Goal: Find specific page/section

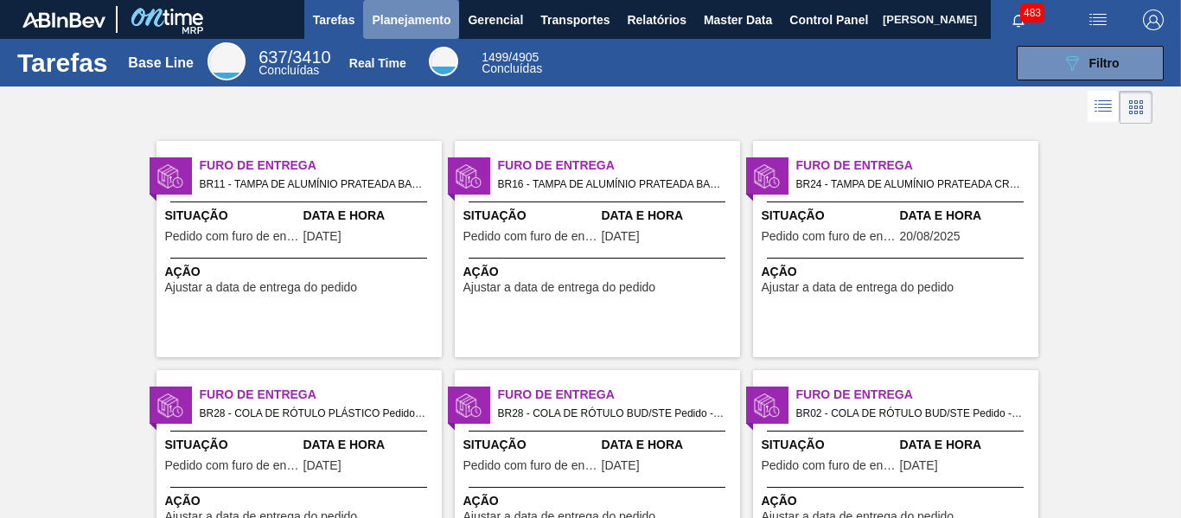
click at [416, 25] on span "Planejamento" at bounding box center [411, 20] width 79 height 21
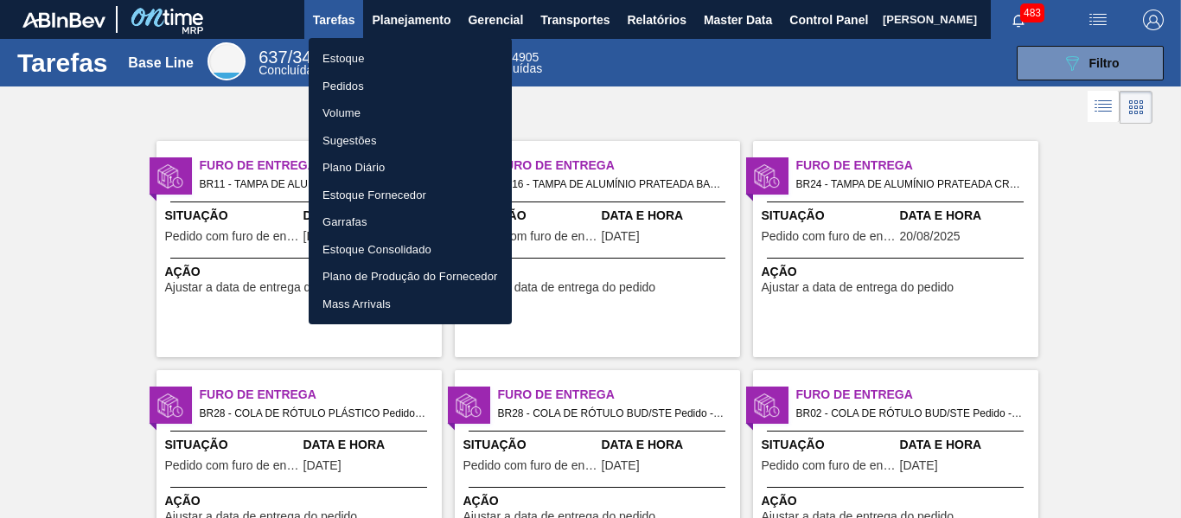
click at [387, 53] on li "Estoque" at bounding box center [410, 59] width 203 height 28
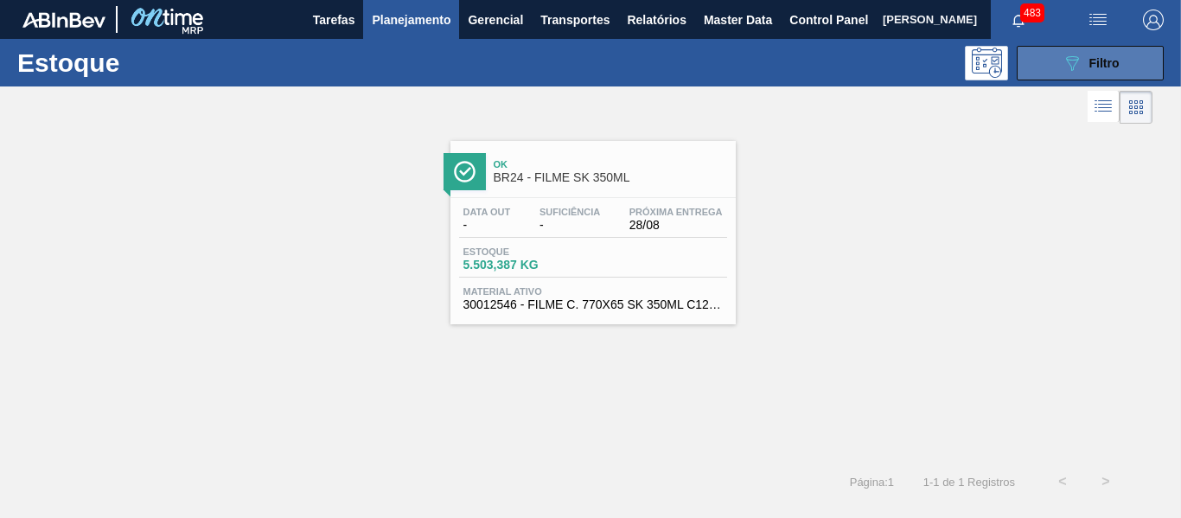
click at [1058, 76] on button "089F7B8B-B2A5-4AFE-B5C0-19BA573D28AC Filtro" at bounding box center [1090, 63] width 147 height 35
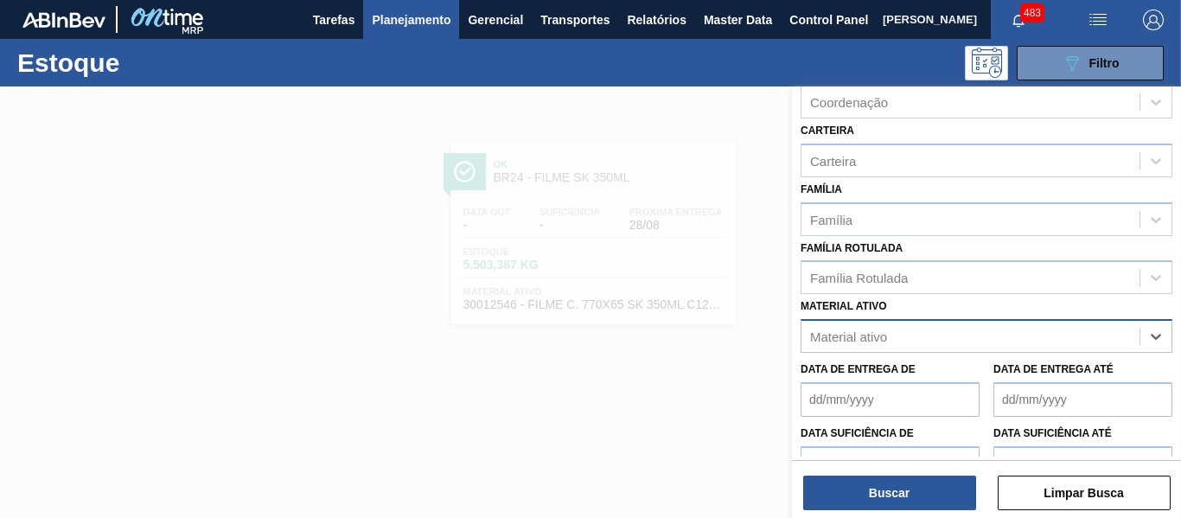
scroll to position [216, 0]
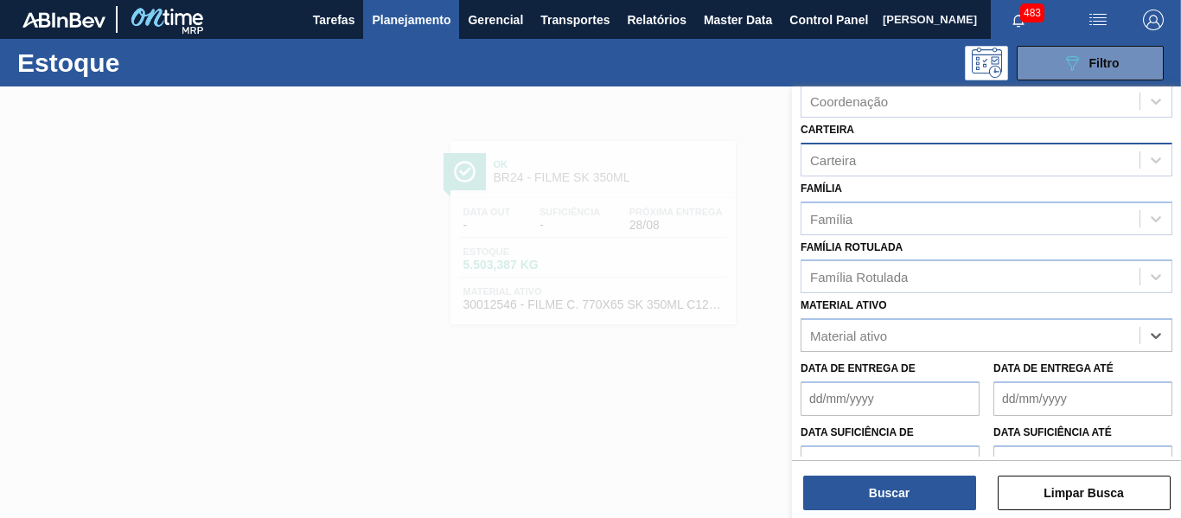
click at [913, 157] on div "Carteira" at bounding box center [971, 159] width 338 height 25
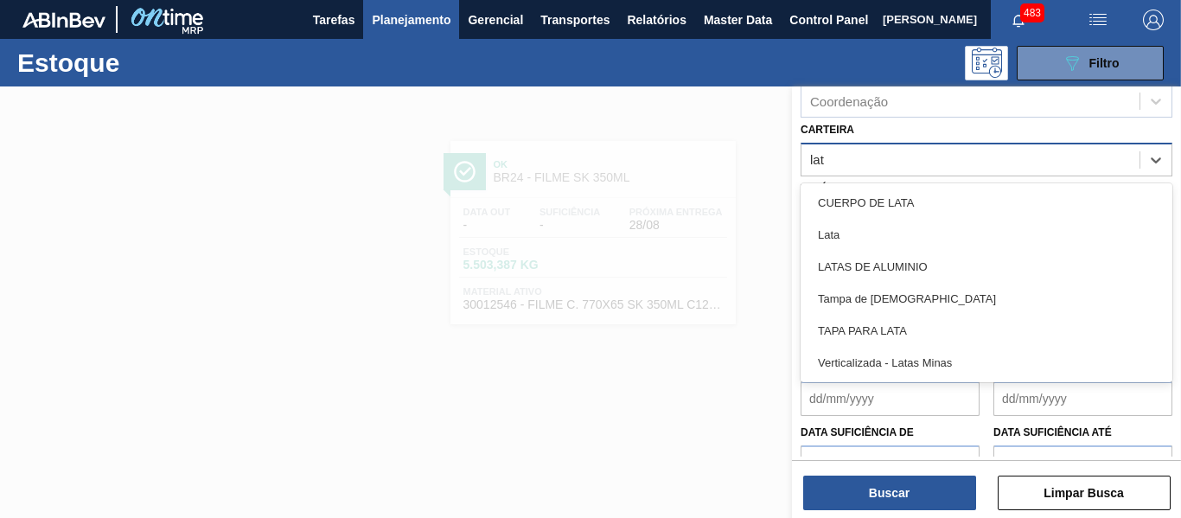
type input "lata"
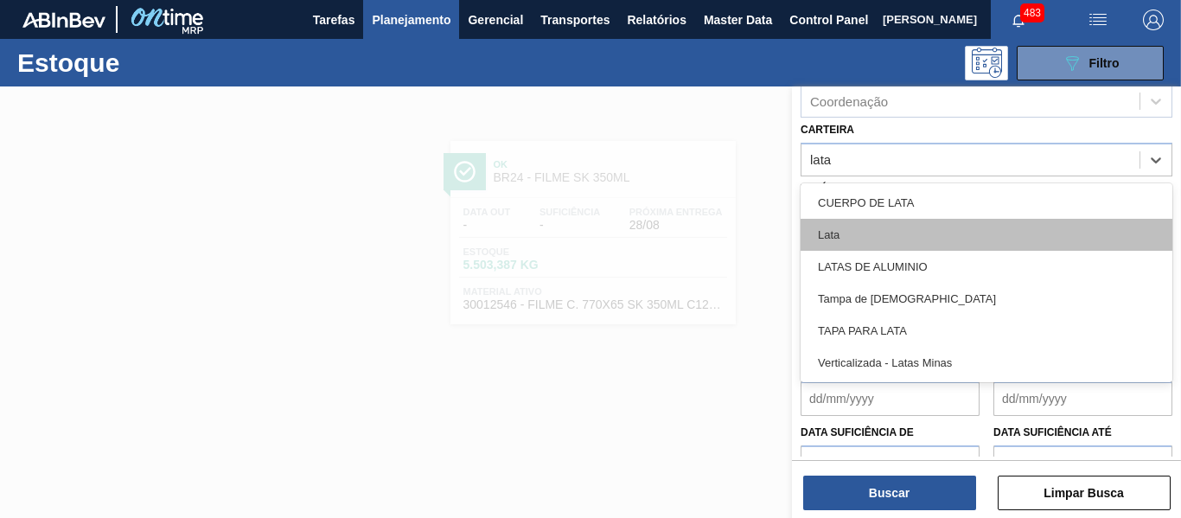
click at [880, 224] on div "Lata" at bounding box center [987, 235] width 372 height 32
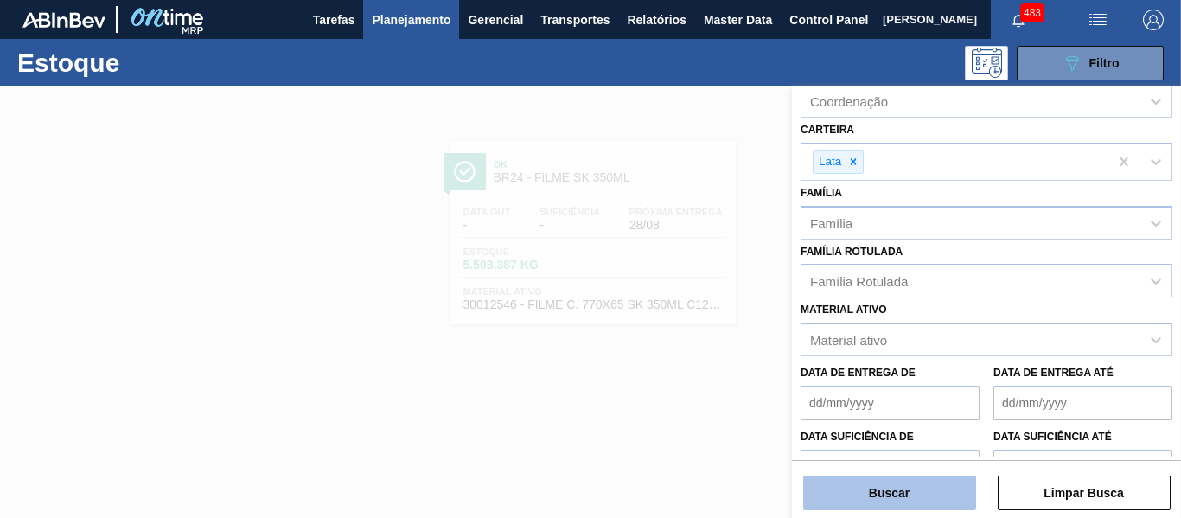
click at [826, 500] on button "Buscar" at bounding box center [889, 493] width 173 height 35
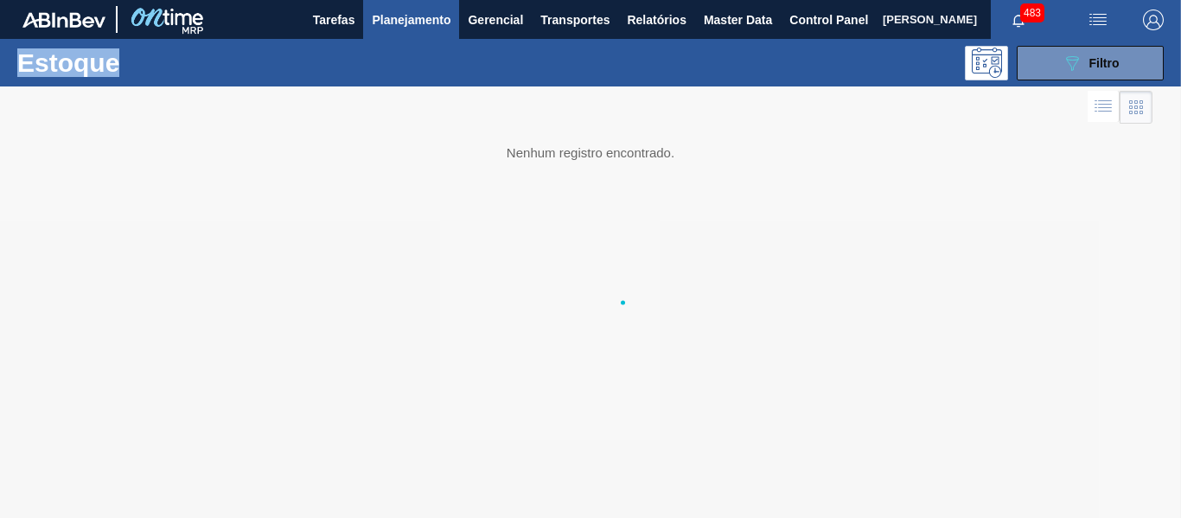
click at [826, 500] on div at bounding box center [590, 302] width 1181 height 432
